Goal: Use online tool/utility

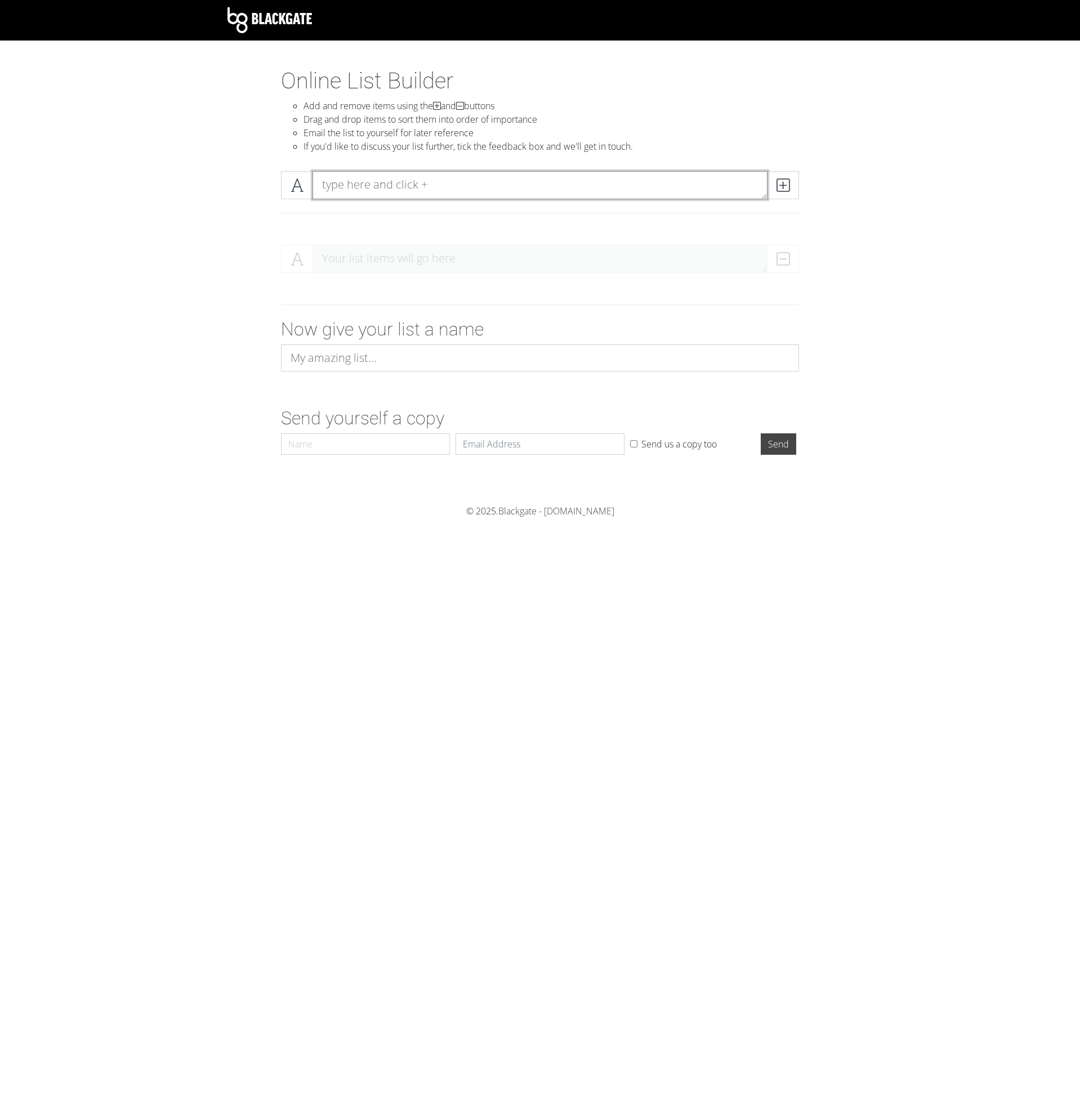
click at [372, 185] on textarea at bounding box center [540, 185] width 455 height 28
type textarea "Standard clear"
click at [781, 183] on icon at bounding box center [782, 185] width 13 height 11
type textarea "Low-E"
click at [786, 183] on icon at bounding box center [782, 185] width 13 height 11
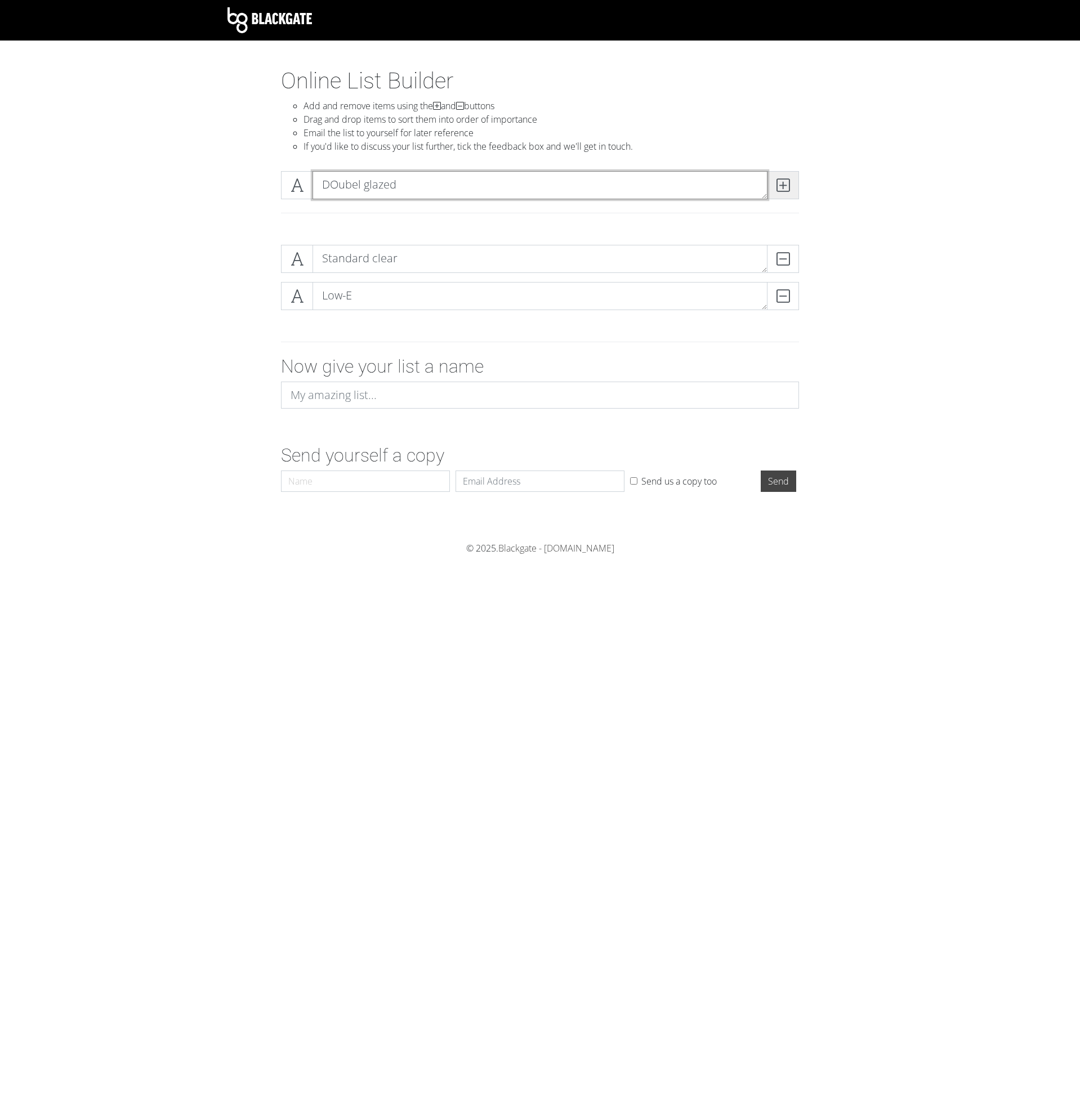
type textarea "DOubel glazed"
click at [783, 179] on icon at bounding box center [782, 185] width 13 height 11
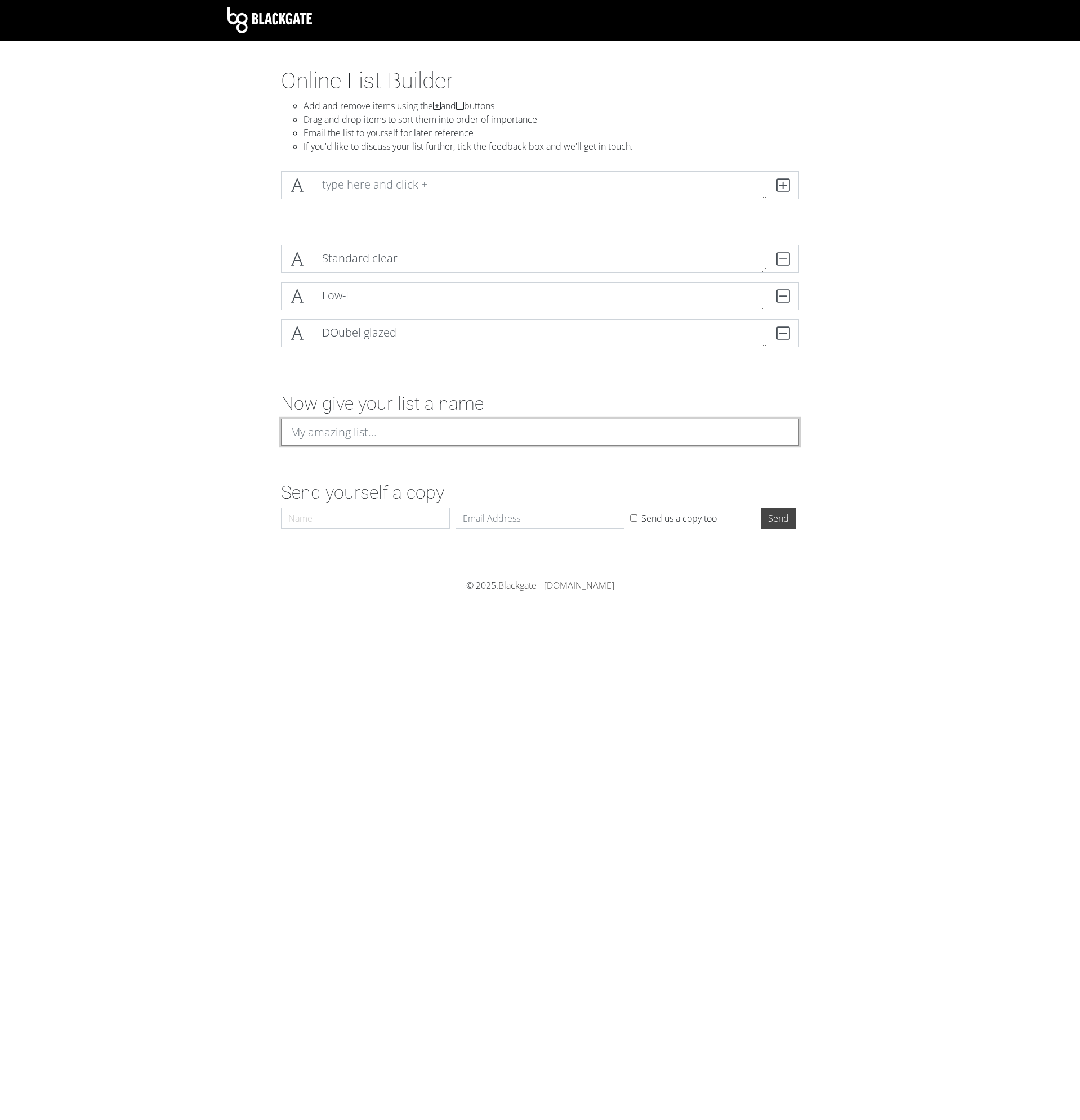
click at [358, 429] on input at bounding box center [539, 432] width 518 height 27
click at [340, 337] on textarea "DOubel glazed" at bounding box center [540, 333] width 455 height 28
type textarea "Doubel glazed"
click at [376, 427] on input at bounding box center [539, 432] width 518 height 27
type input "Glassy Swizzle"
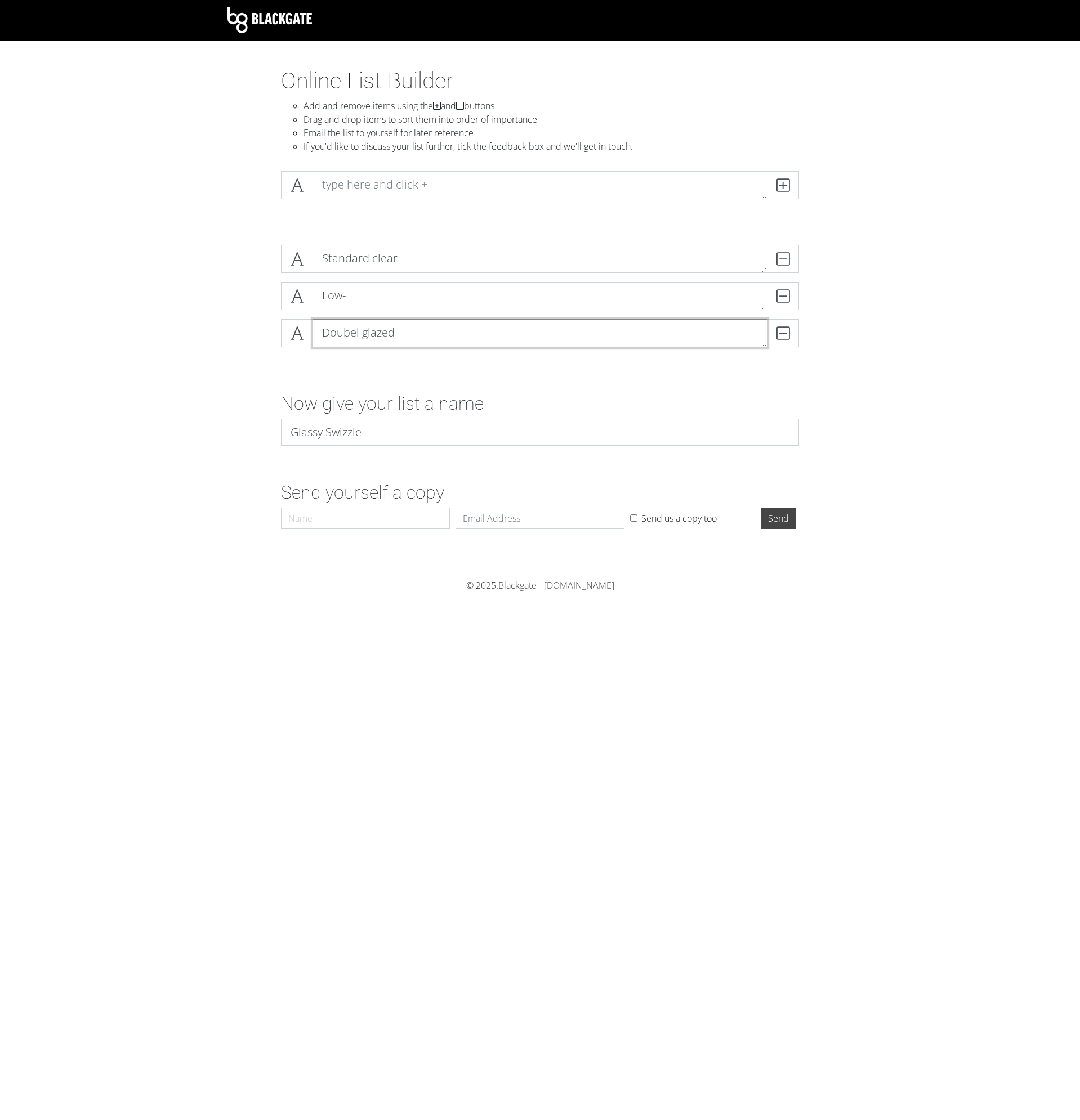
drag, startPoint x: 351, startPoint y: 337, endPoint x: 365, endPoint y: 341, distance: 14.6
click at [353, 337] on textarea "Doubel glazed" at bounding box center [540, 333] width 455 height 28
type textarea "Double glazed"
click at [396, 513] on input "Name" at bounding box center [365, 519] width 169 height 21
type input "Big Al"
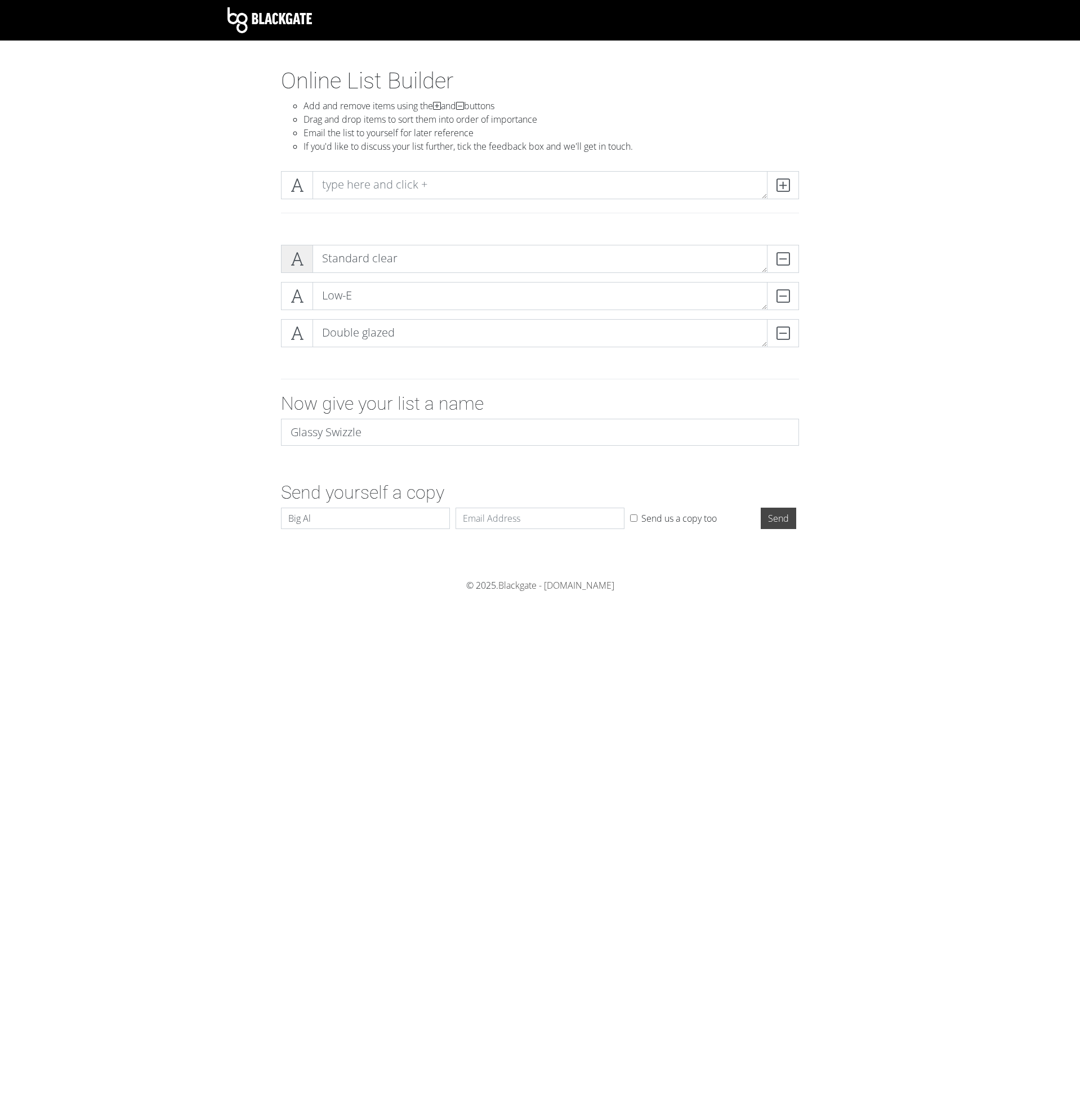
click at [299, 264] on icon at bounding box center [297, 259] width 13 height 11
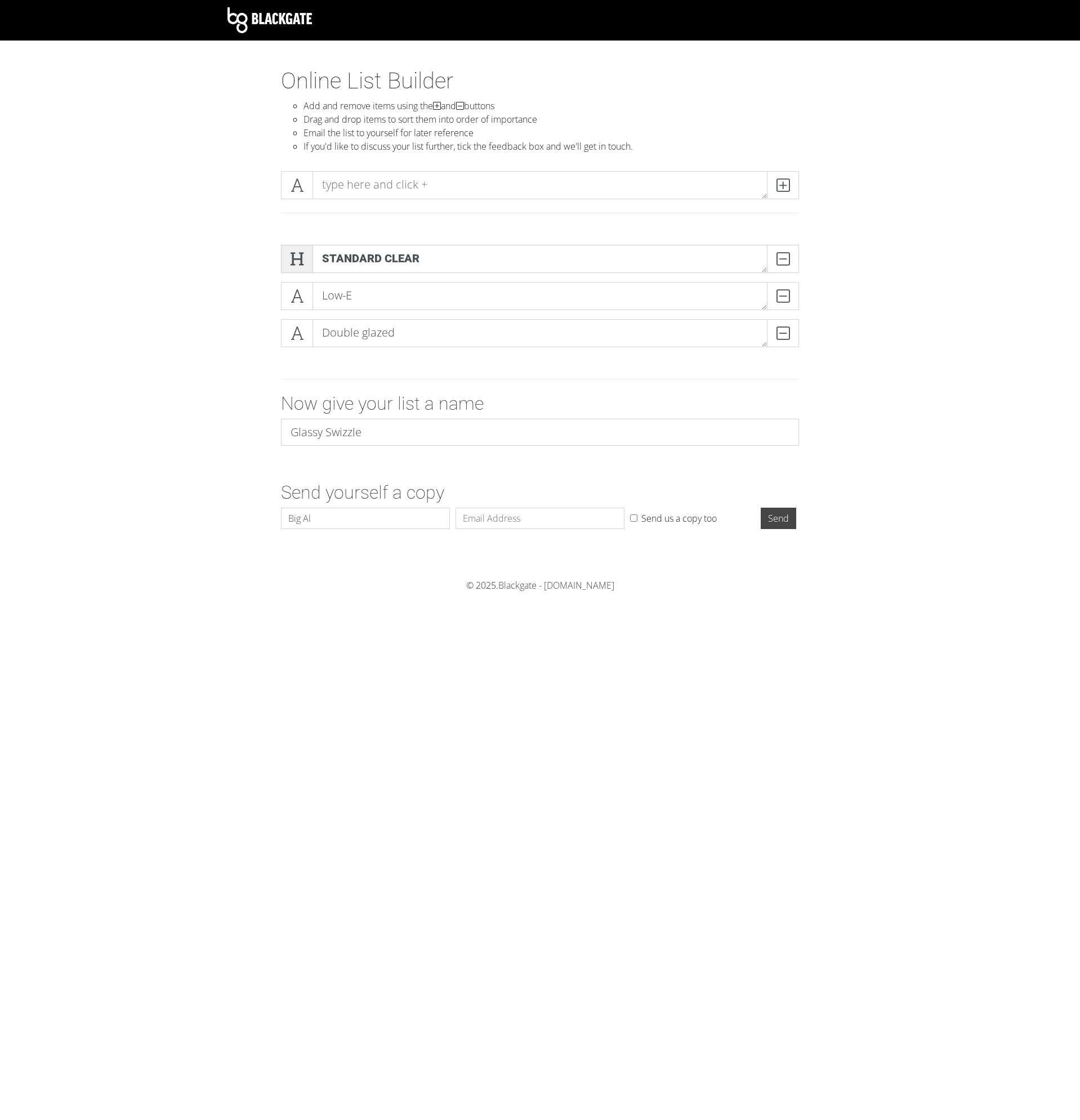
click at [297, 262] on icon at bounding box center [297, 259] width 13 height 11
click at [296, 300] on icon at bounding box center [297, 296] width 13 height 11
drag, startPoint x: 294, startPoint y: 299, endPoint x: 276, endPoint y: 297, distance: 18.1
click at [276, 297] on div "Standard clear DELETE Low-E DELETE Double glazed DELETE" at bounding box center [540, 300] width 535 height 111
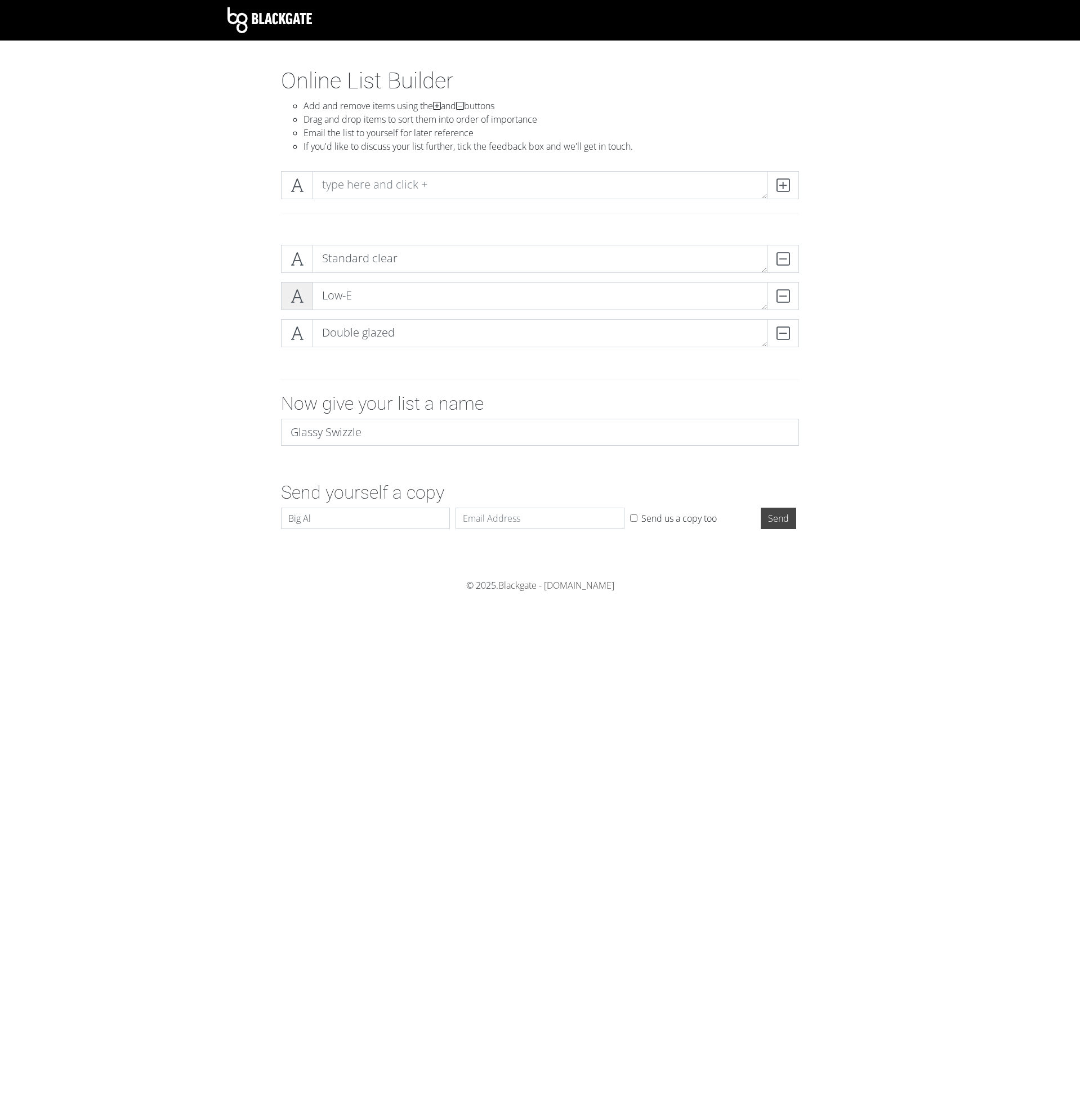
click at [287, 297] on span at bounding box center [297, 296] width 32 height 28
click at [487, 519] on input "Email" at bounding box center [539, 519] width 169 height 21
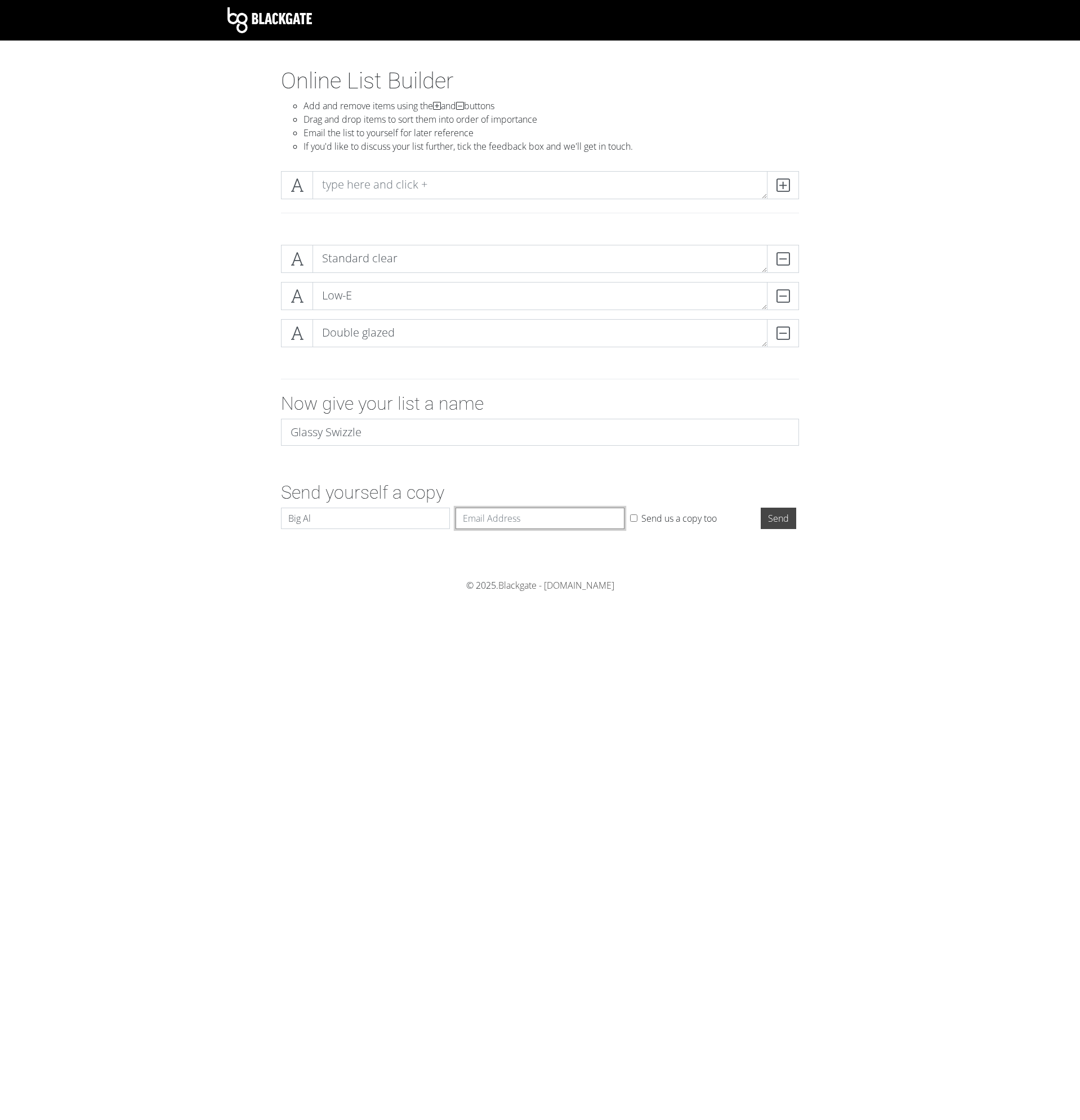
type input "[PERSON_NAME][EMAIL_ADDRESS][DOMAIN_NAME]"
click at [769, 521] on input "Send" at bounding box center [778, 519] width 35 height 21
